Goal: Understand process/instructions: Learn how to perform a task or action

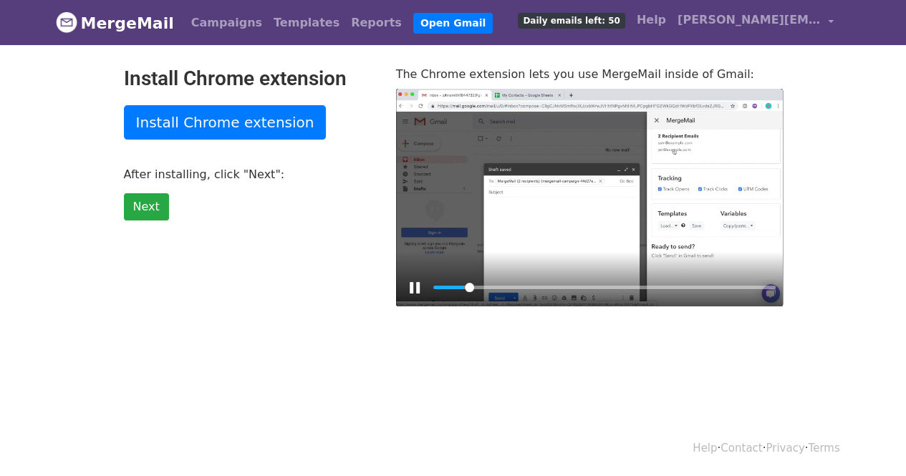
scroll to position [1, 0]
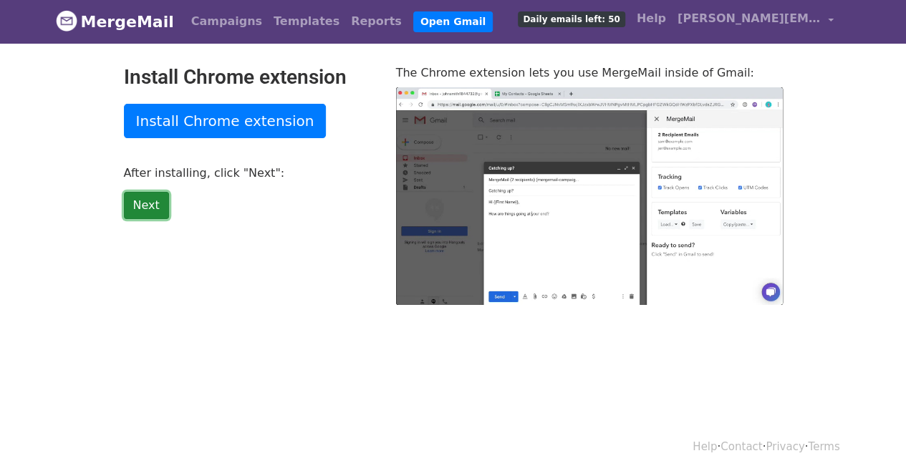
click at [142, 205] on link "Next" at bounding box center [146, 205] width 45 height 27
type input "24.54"
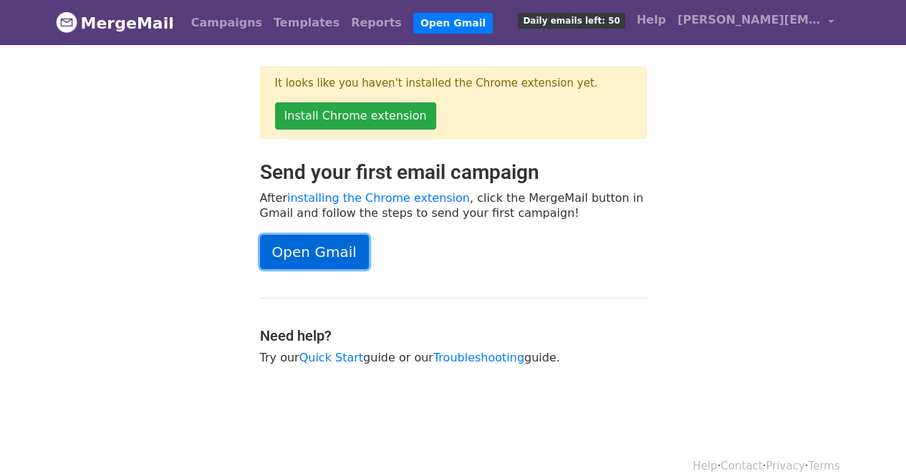
click at [311, 248] on link "Open Gmail" at bounding box center [314, 252] width 109 height 34
click at [317, 249] on link "Open Gmail" at bounding box center [314, 252] width 109 height 34
